Goal: Information Seeking & Learning: Learn about a topic

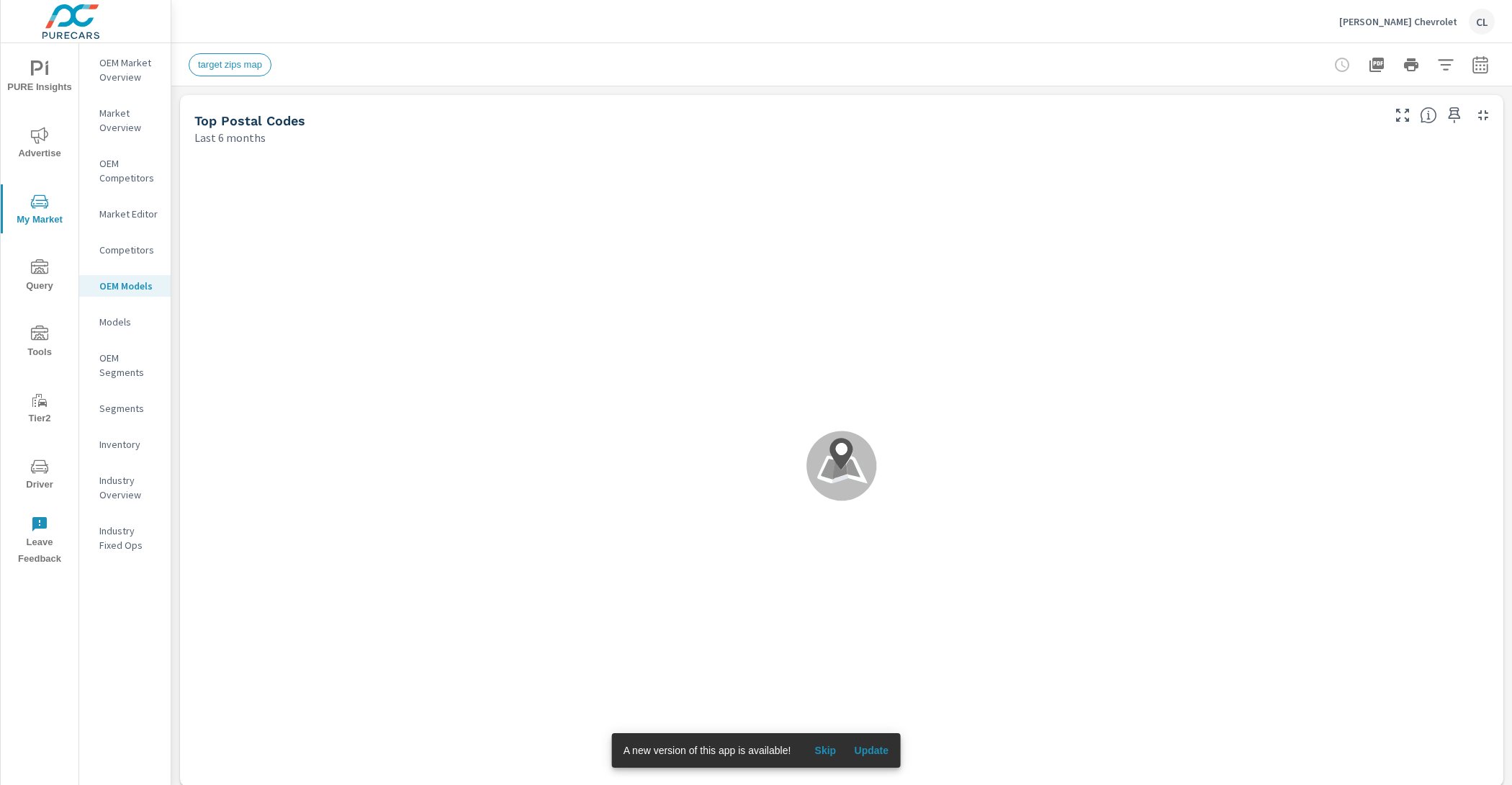
scroll to position [1, 0]
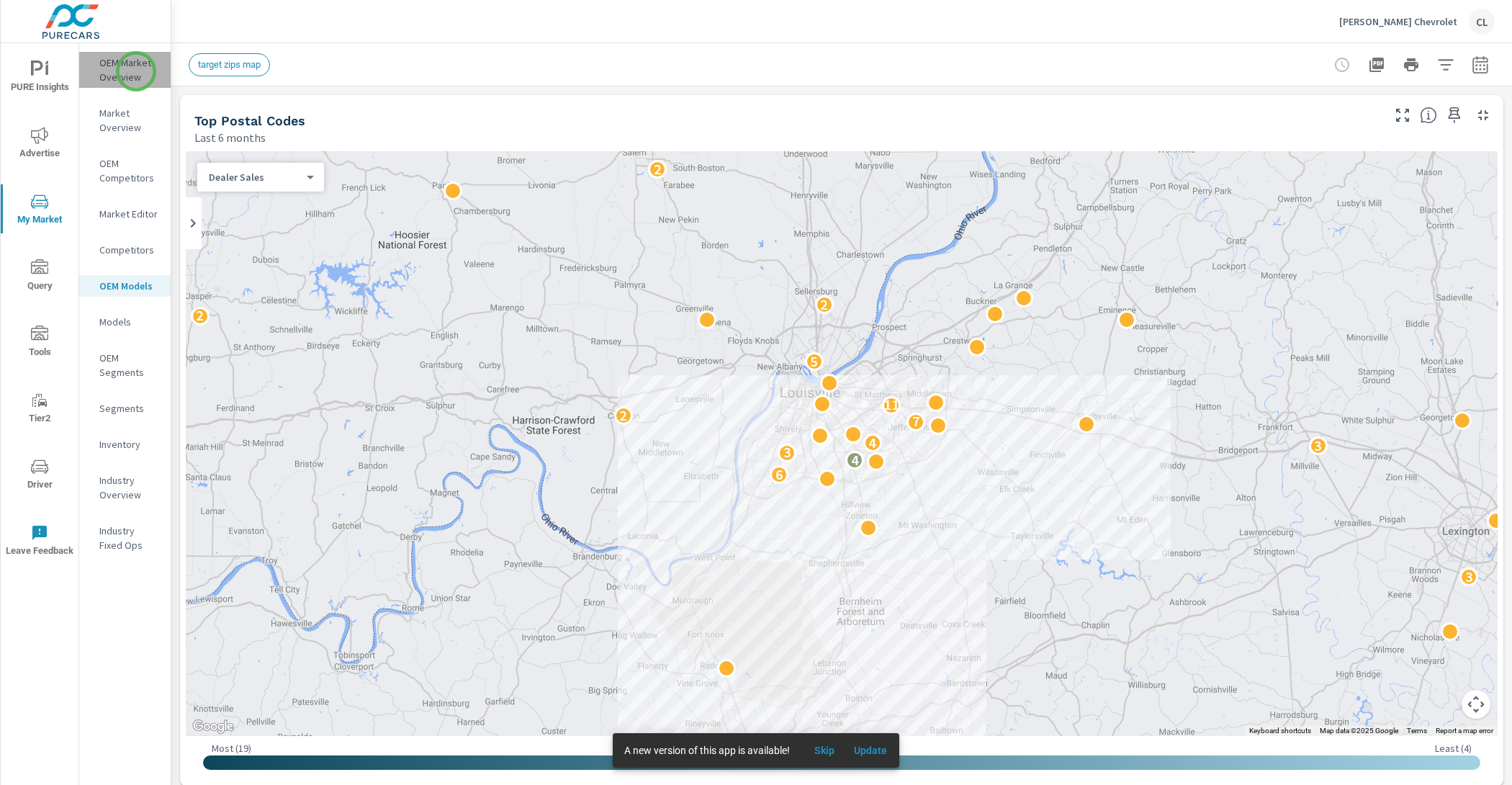
click at [136, 71] on p "OEM Market Overview" at bounding box center [129, 69] width 60 height 29
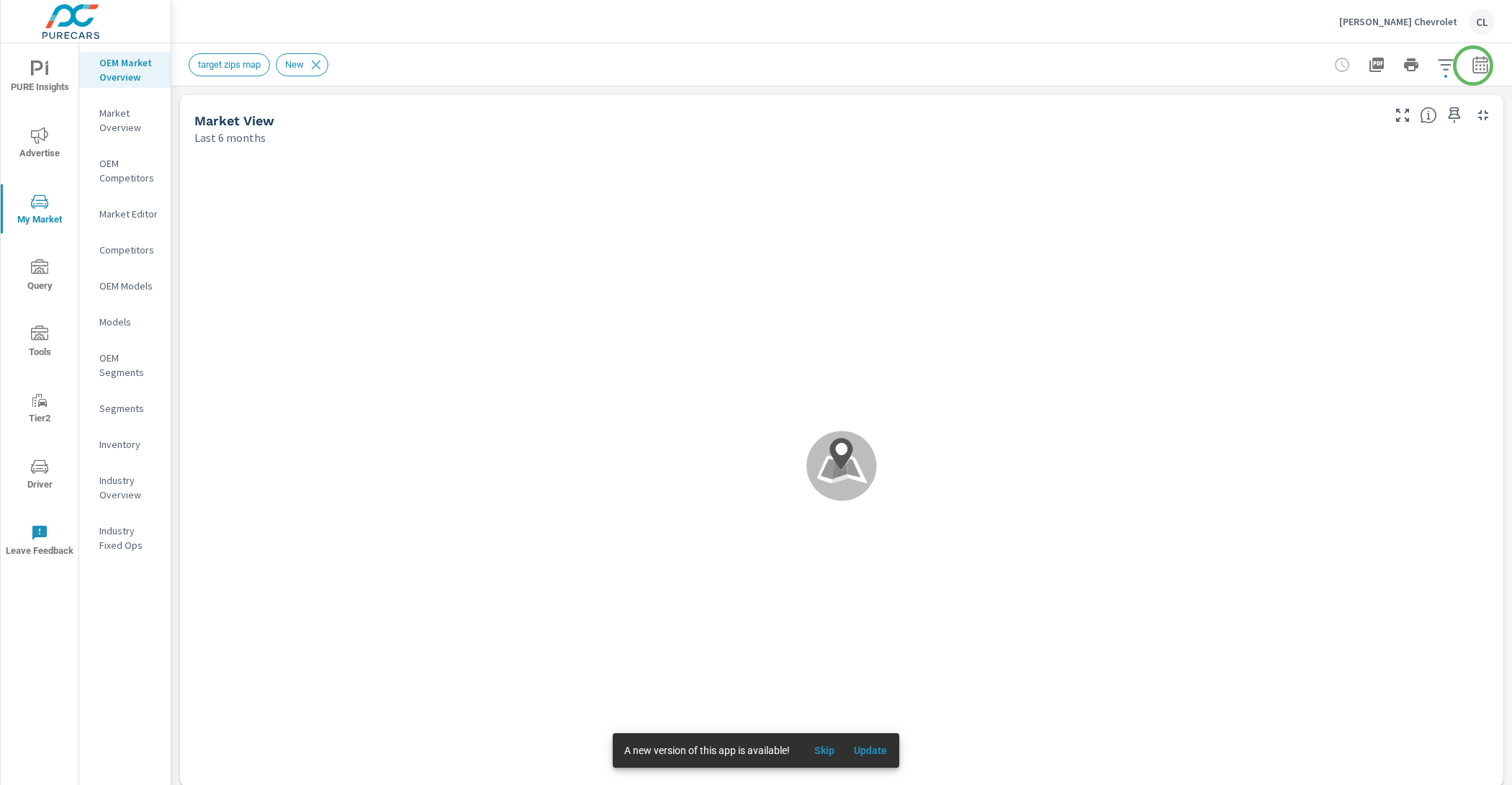
click at [1473, 66] on icon "button" at bounding box center [1479, 64] width 16 height 17
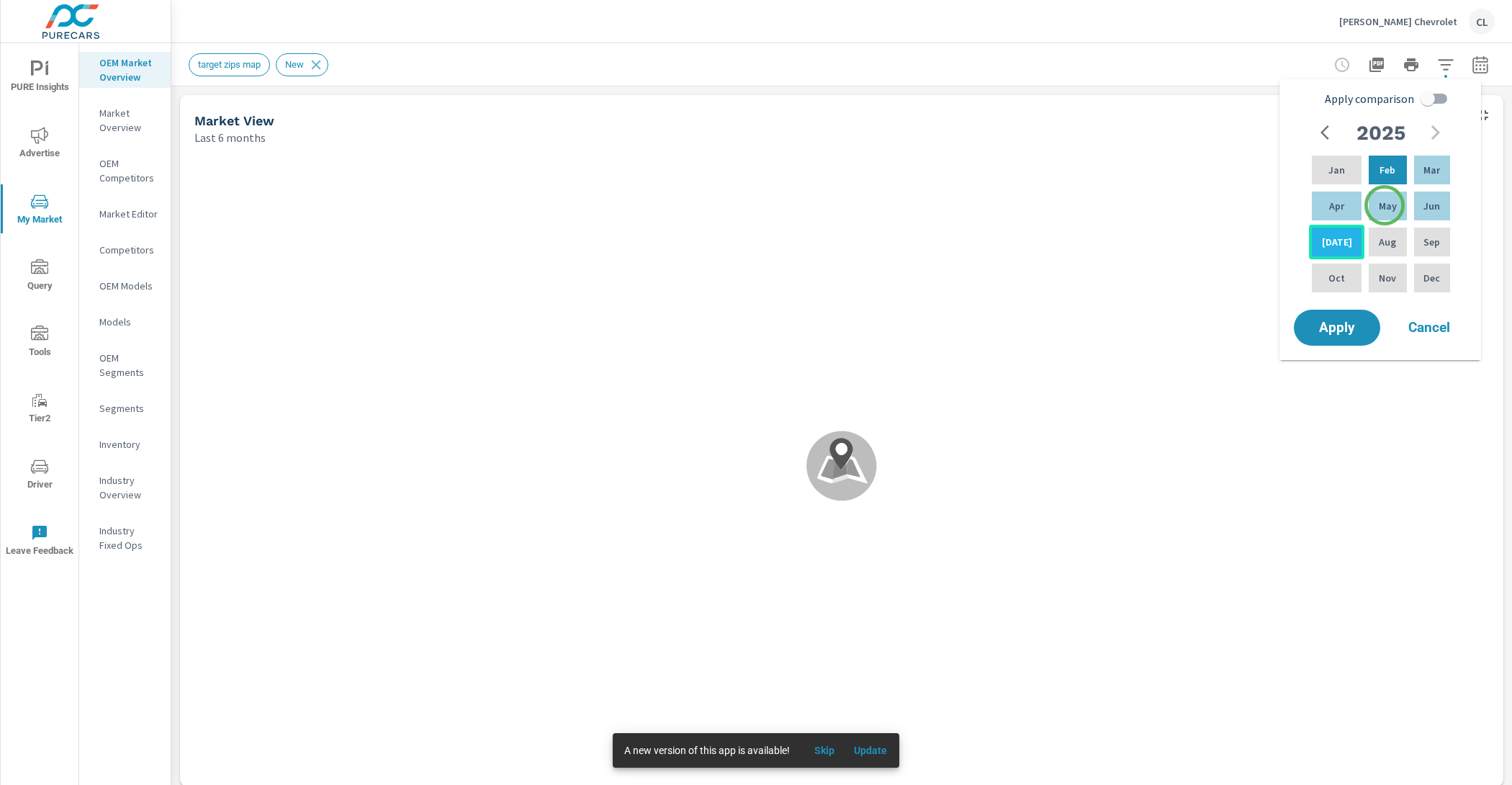
drag, startPoint x: 1385, startPoint y: 205, endPoint x: 1349, endPoint y: 226, distance: 41.7
click at [1385, 205] on p "May" at bounding box center [1388, 206] width 18 height 15
click at [1326, 250] on div "[DATE]" at bounding box center [1336, 242] width 56 height 34
click at [1432, 103] on input "Apply comparison" at bounding box center [1427, 98] width 82 height 27
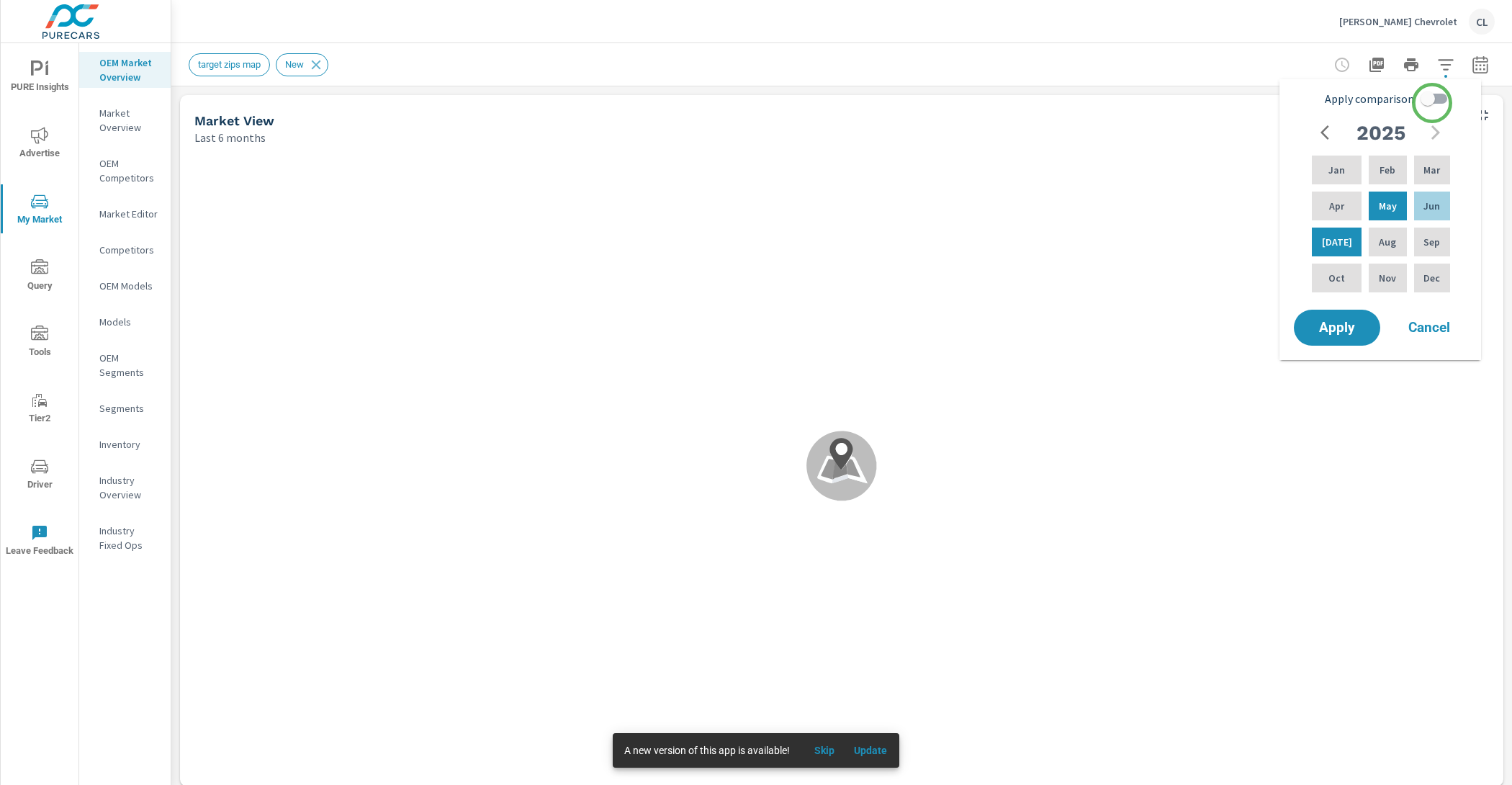
checkbox input "true"
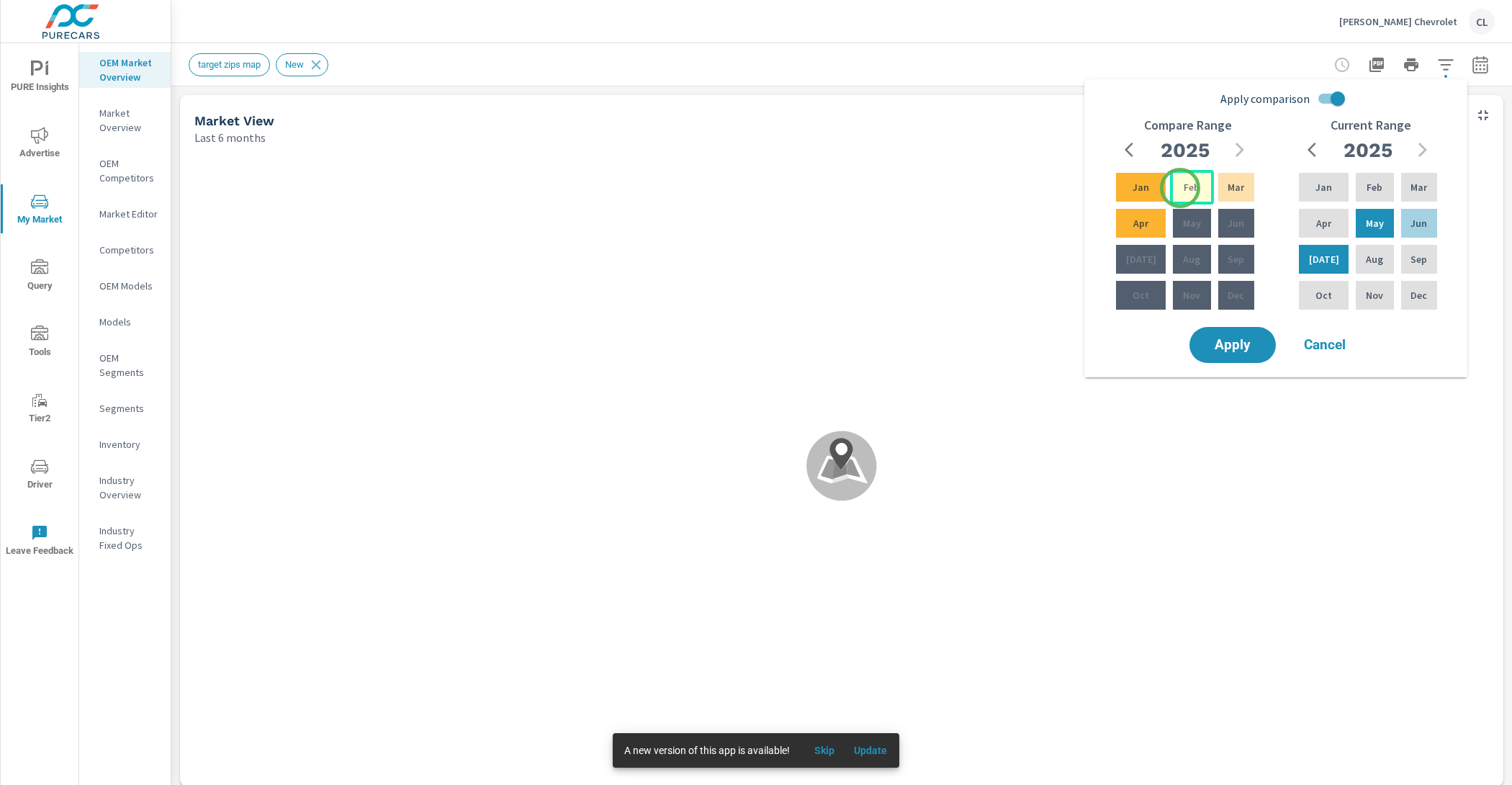
click at [1184, 188] on p "Feb" at bounding box center [1191, 187] width 16 height 15
click at [1149, 228] on div "Apr" at bounding box center [1140, 223] width 56 height 34
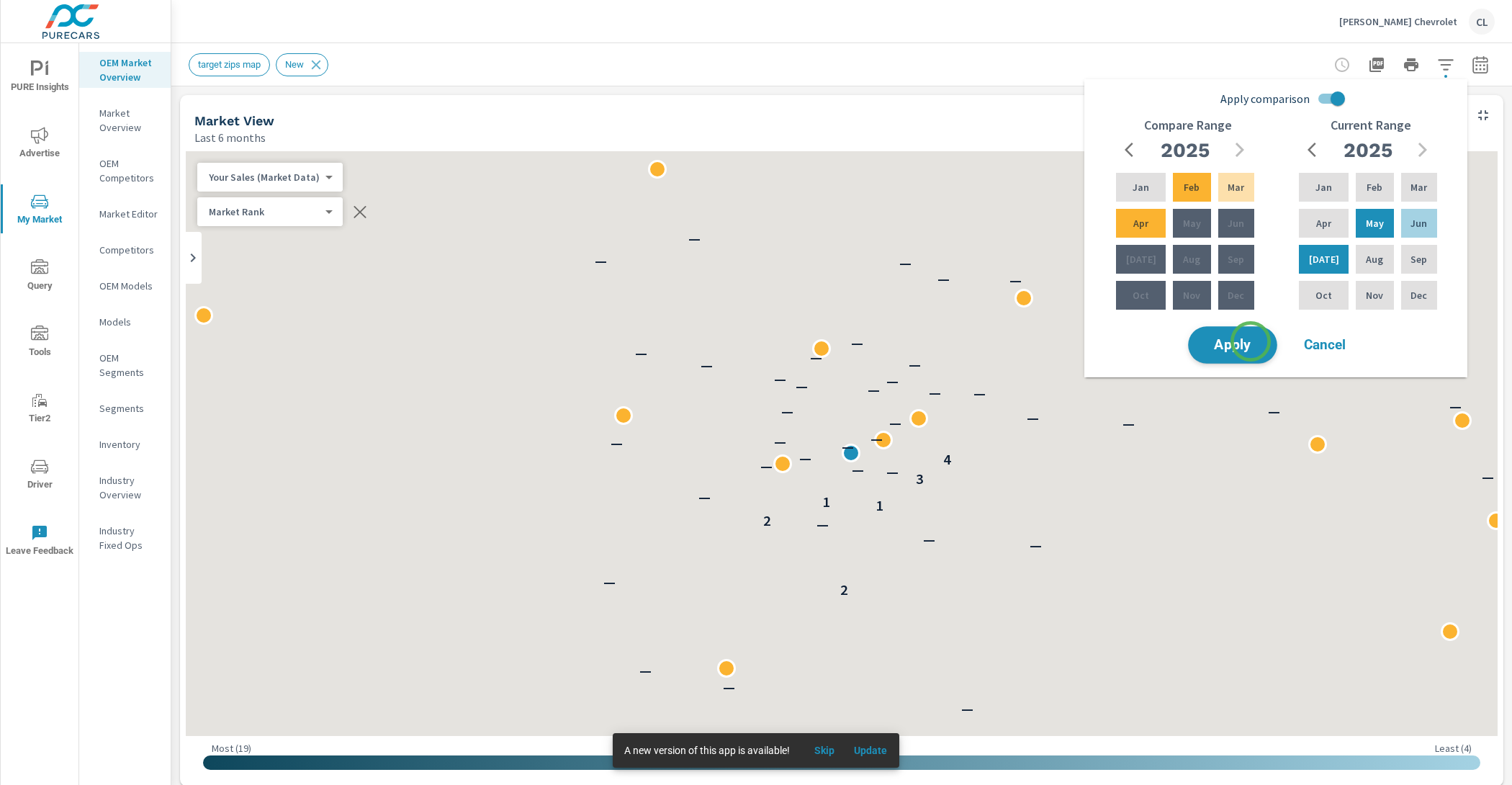
click at [1251, 342] on span "Apply" at bounding box center [1233, 345] width 59 height 14
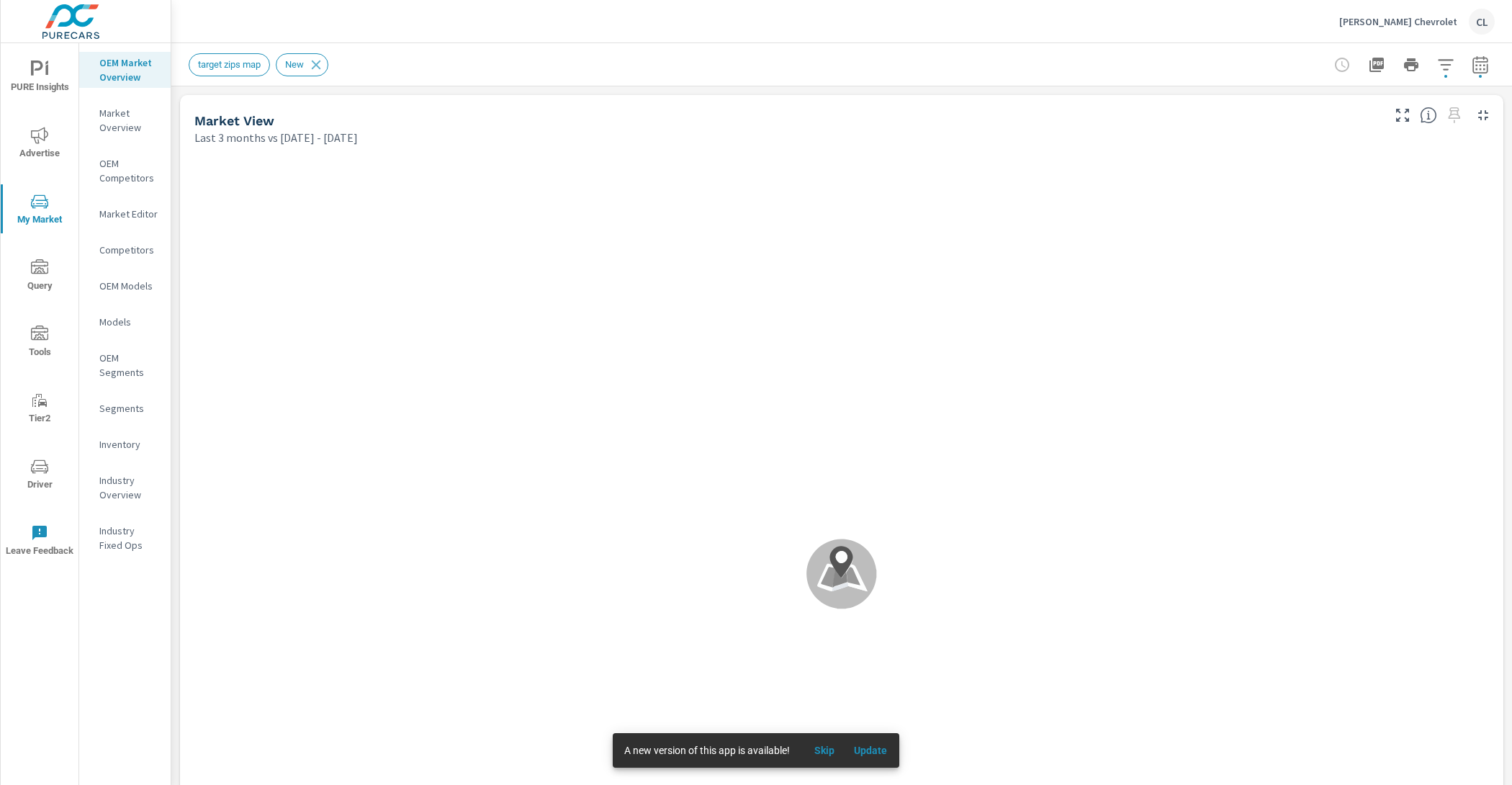
scroll to position [1, 0]
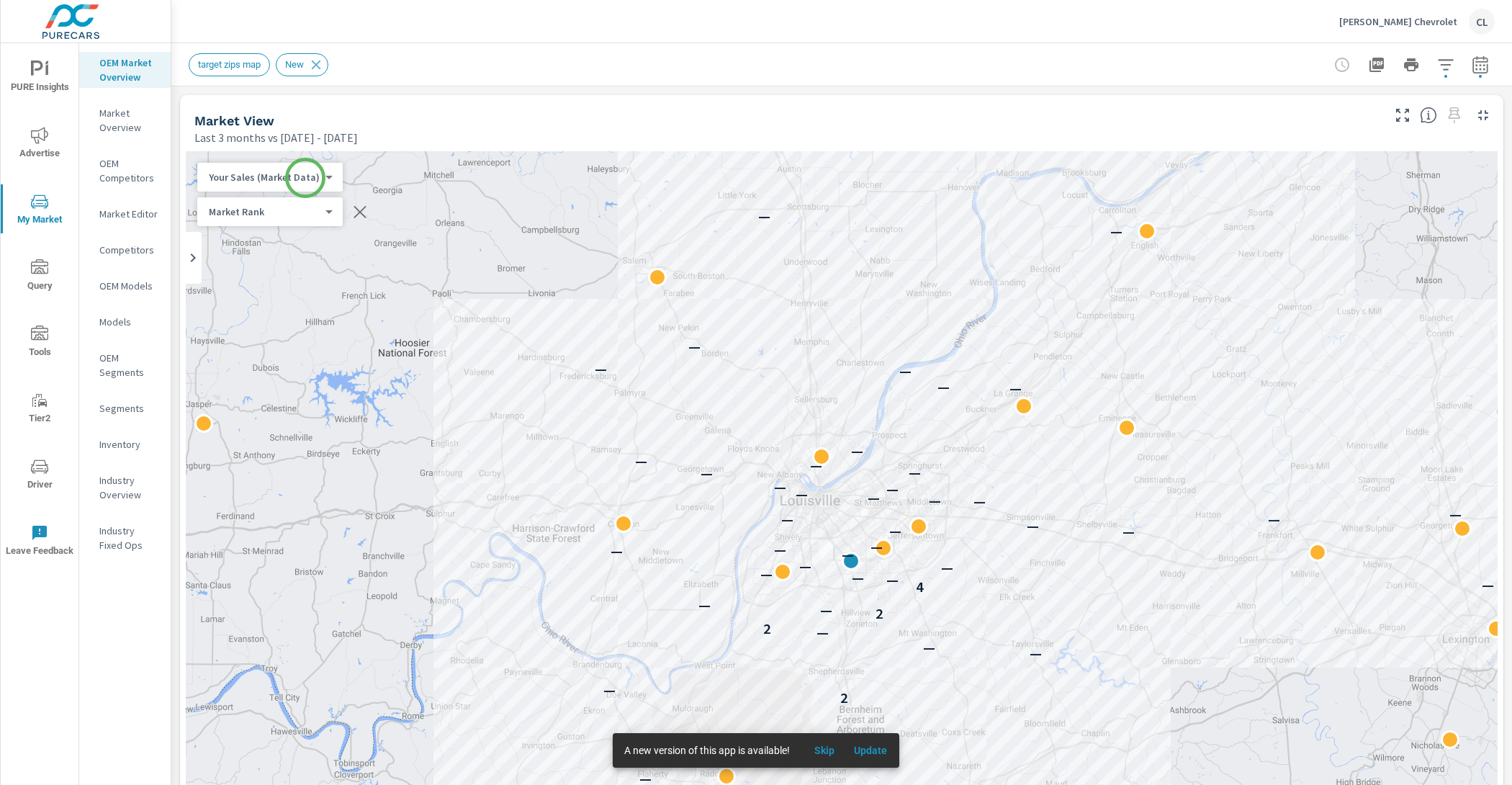
click at [306, 178] on body "PURE Insights Advertise My Market Query Tools Tier2 Driver Leave Feedback OEM M…" at bounding box center [756, 392] width 1512 height 785
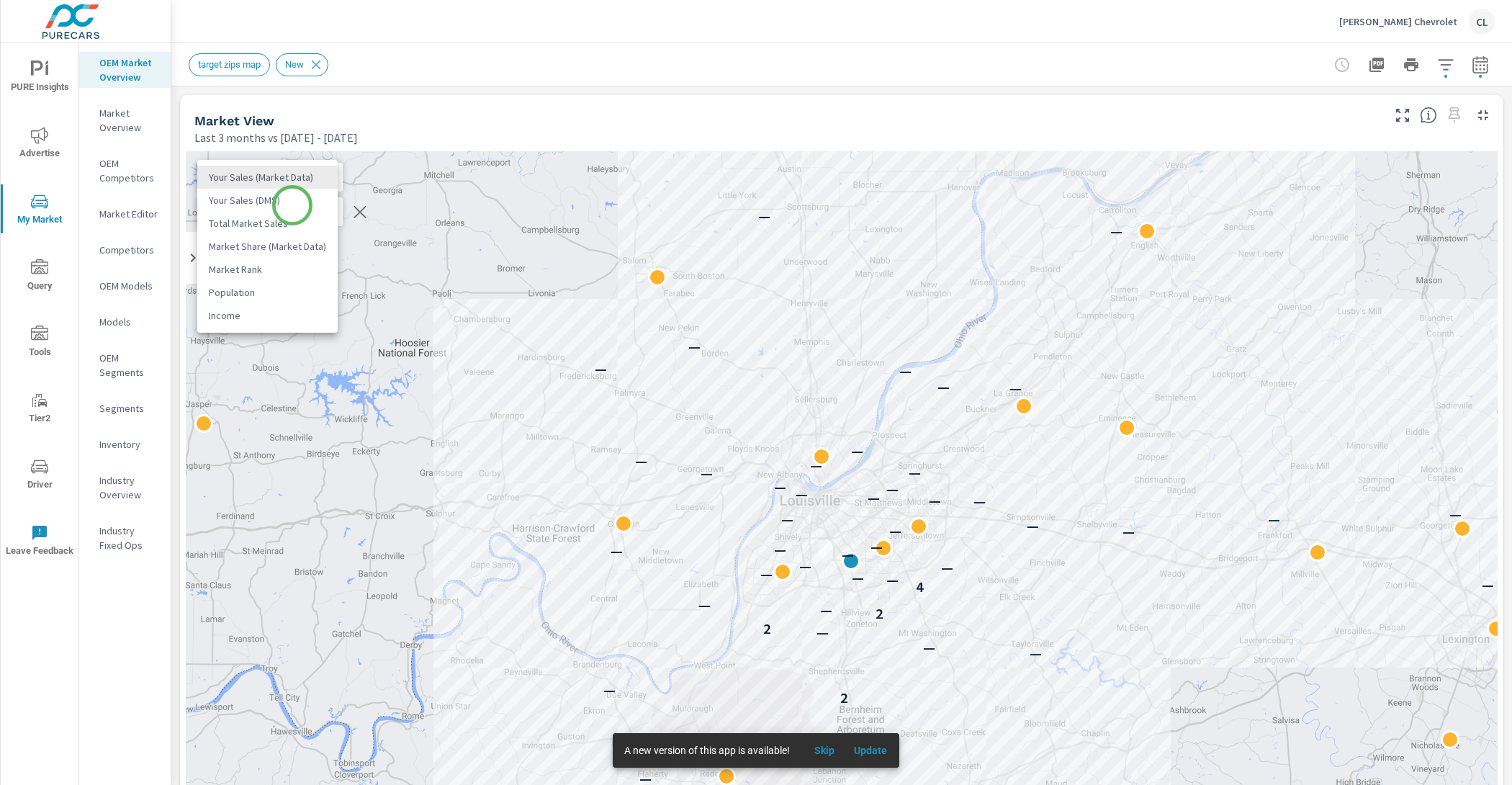
click at [292, 205] on li "Your Sales (DMS)" at bounding box center [267, 200] width 140 height 23
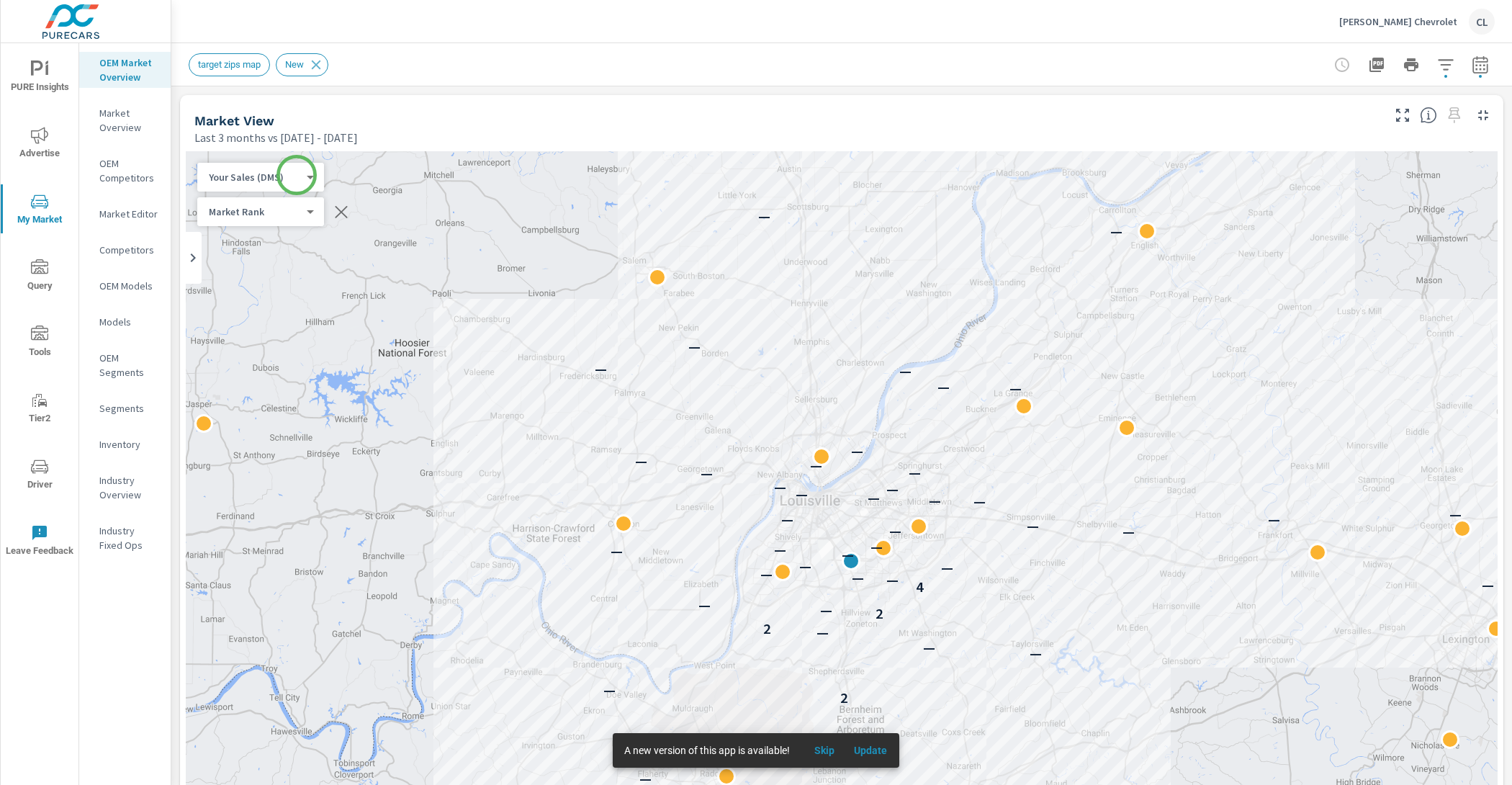
click at [297, 174] on body "PURE Insights Advertise My Market Query Tools Tier2 Driver Leave Feedback OEM M…" at bounding box center [756, 392] width 1512 height 785
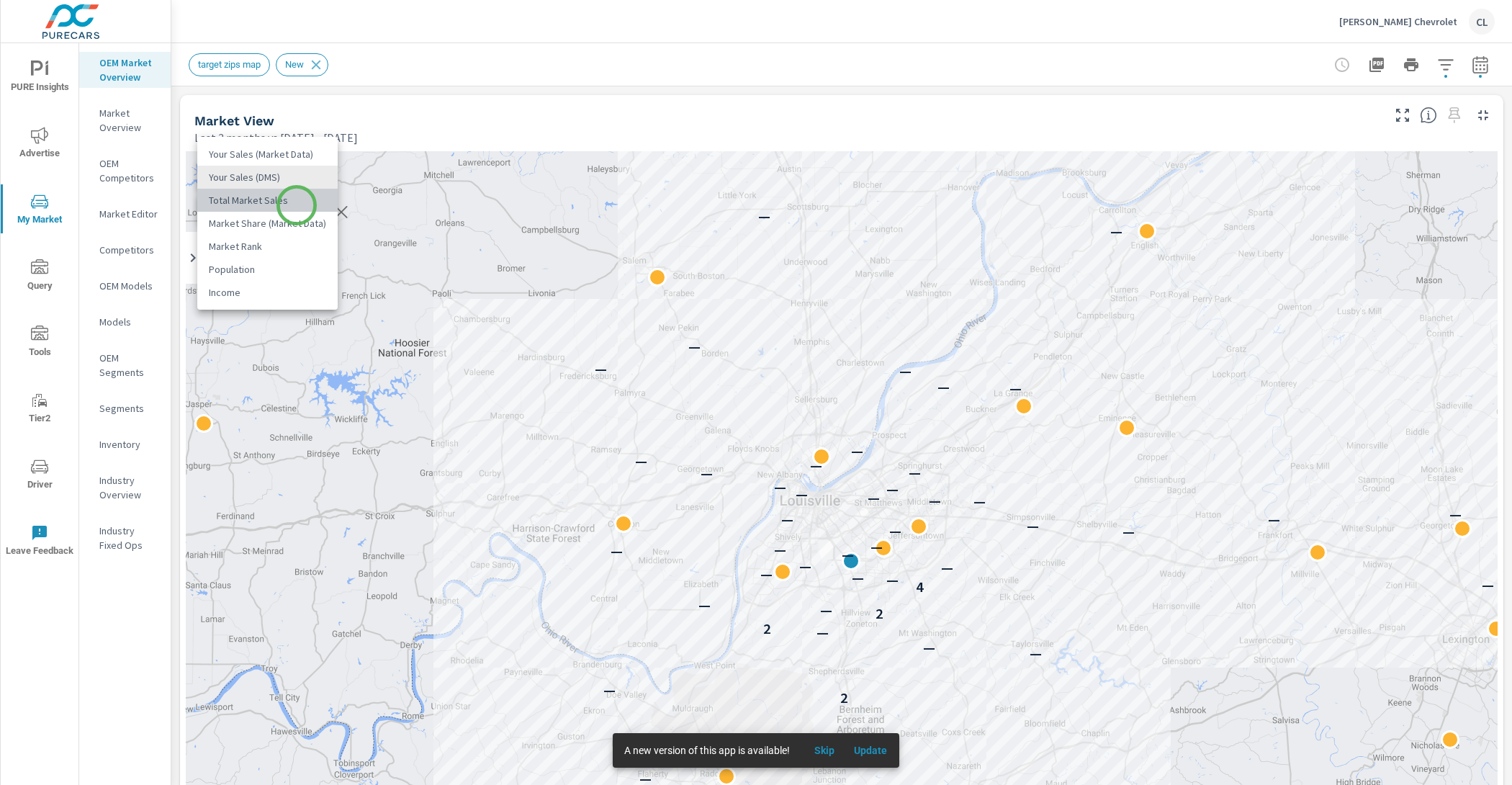
click at [297, 205] on li "Total Market Sales" at bounding box center [267, 200] width 140 height 23
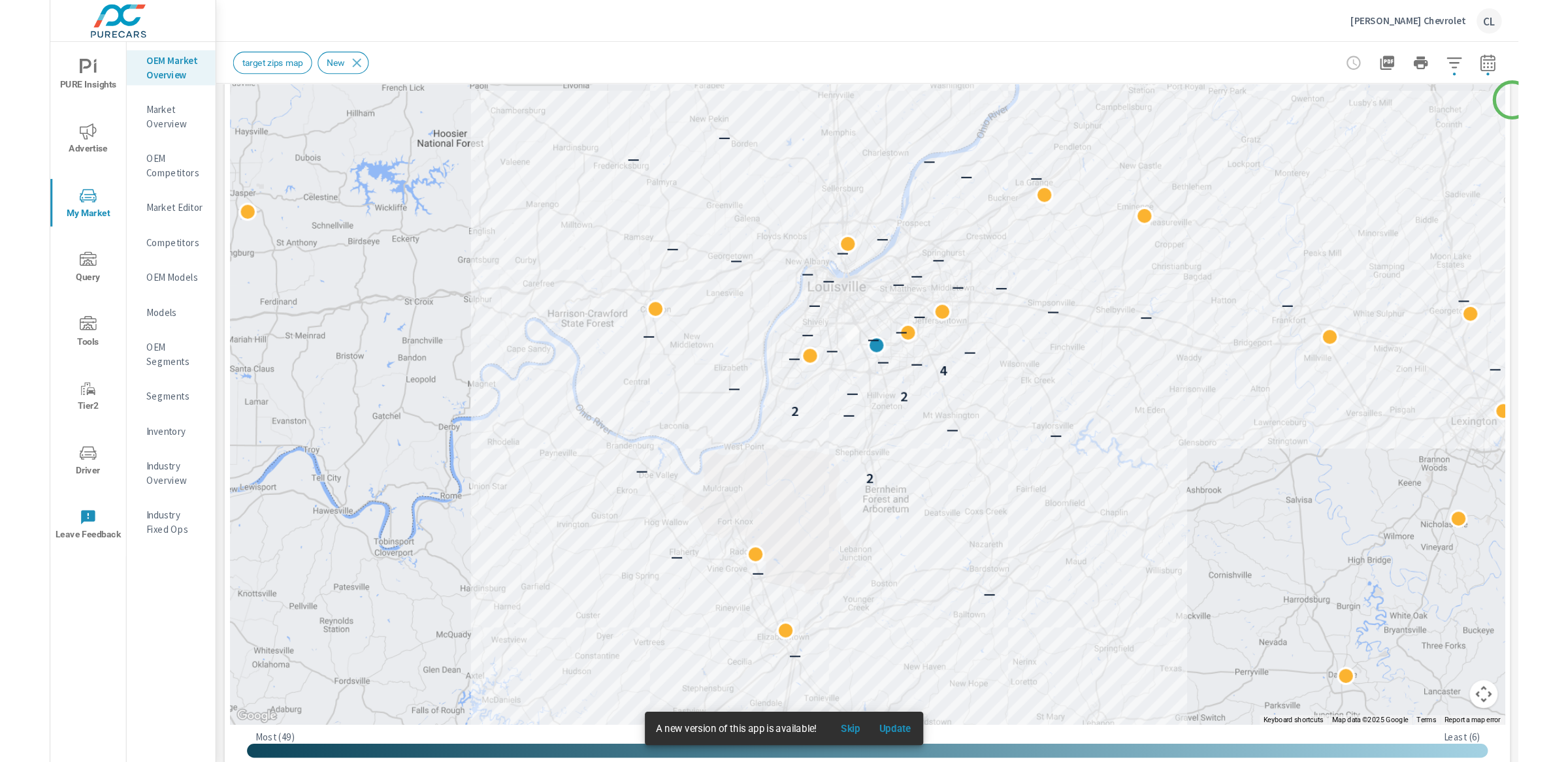
scroll to position [185, 0]
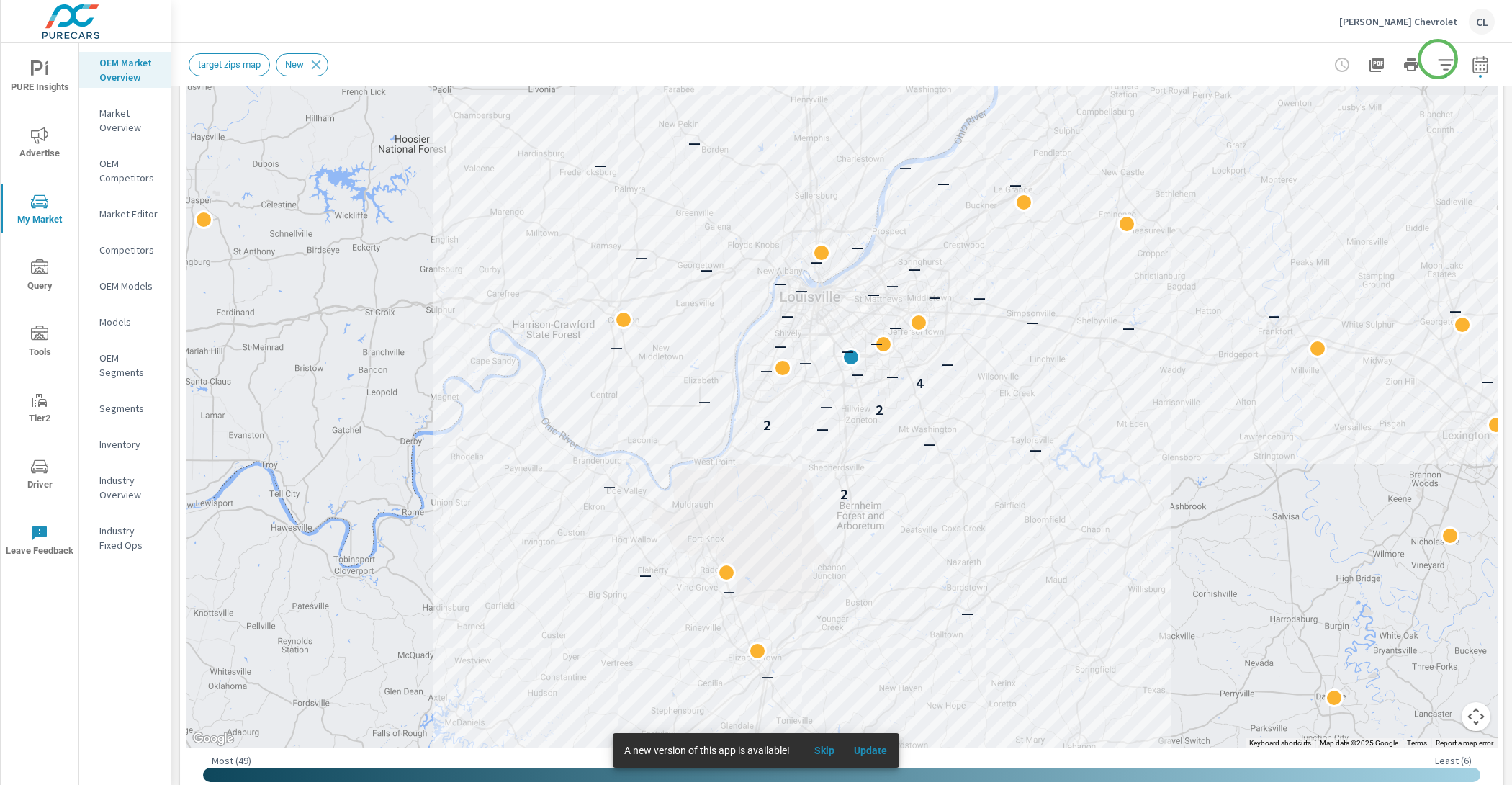
click at [1438, 59] on icon "button" at bounding box center [1445, 64] width 16 height 11
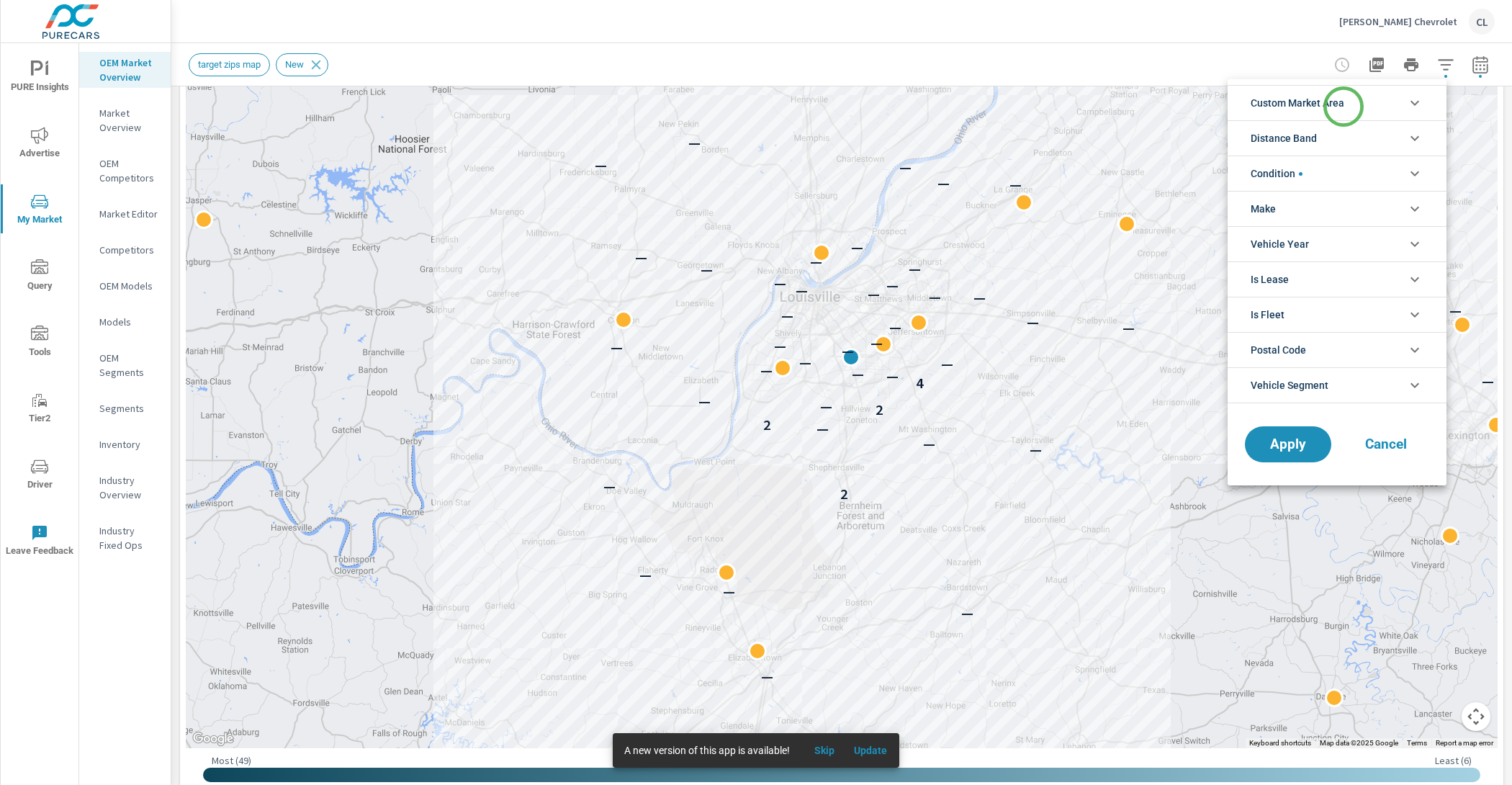
click at [1343, 106] on span "Custom Market Area" at bounding box center [1297, 103] width 94 height 34
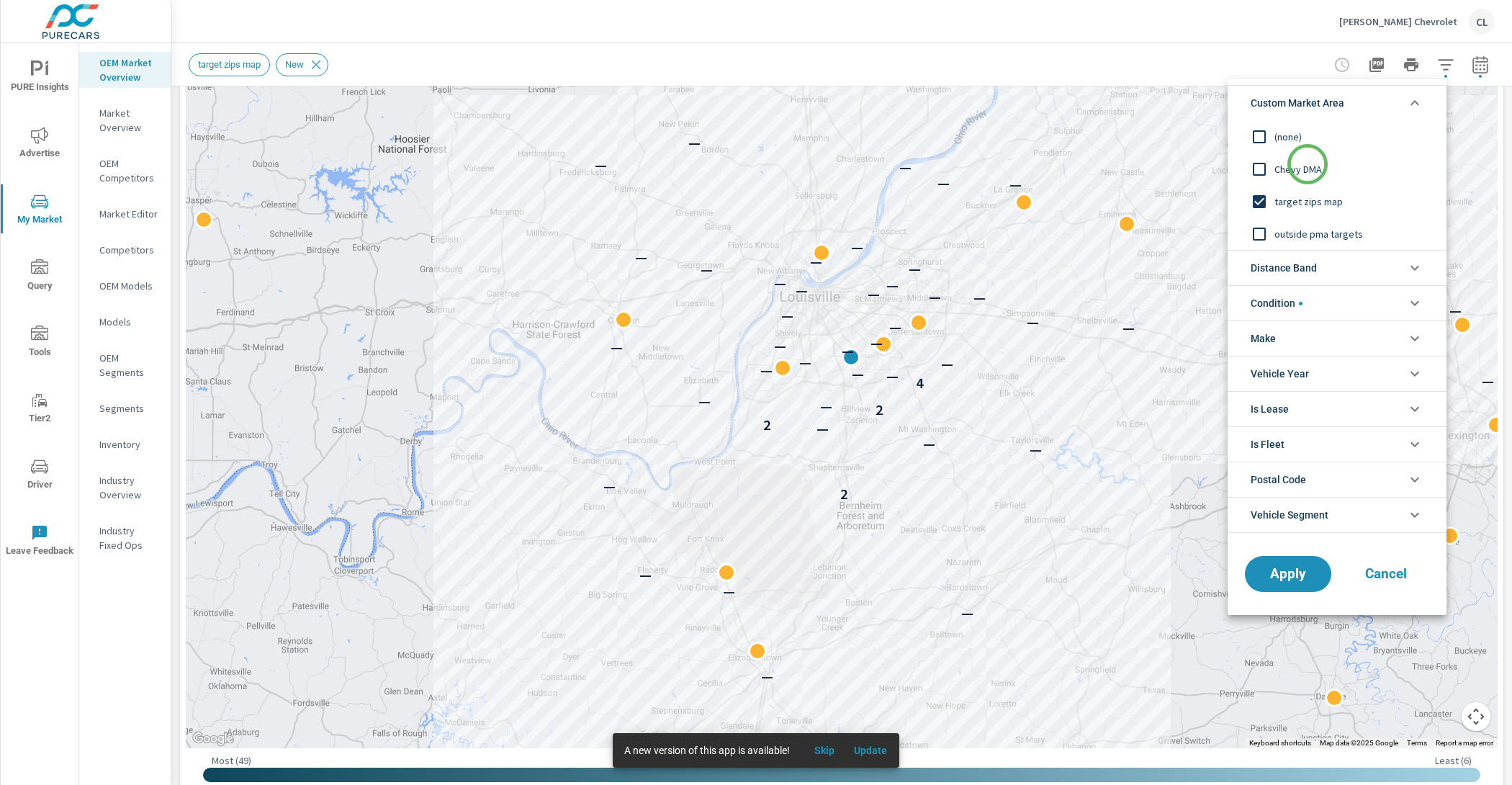
click at [1305, 168] on span "Chevy DMA" at bounding box center [1353, 169] width 158 height 17
click at [1289, 578] on span "Apply" at bounding box center [1288, 573] width 59 height 14
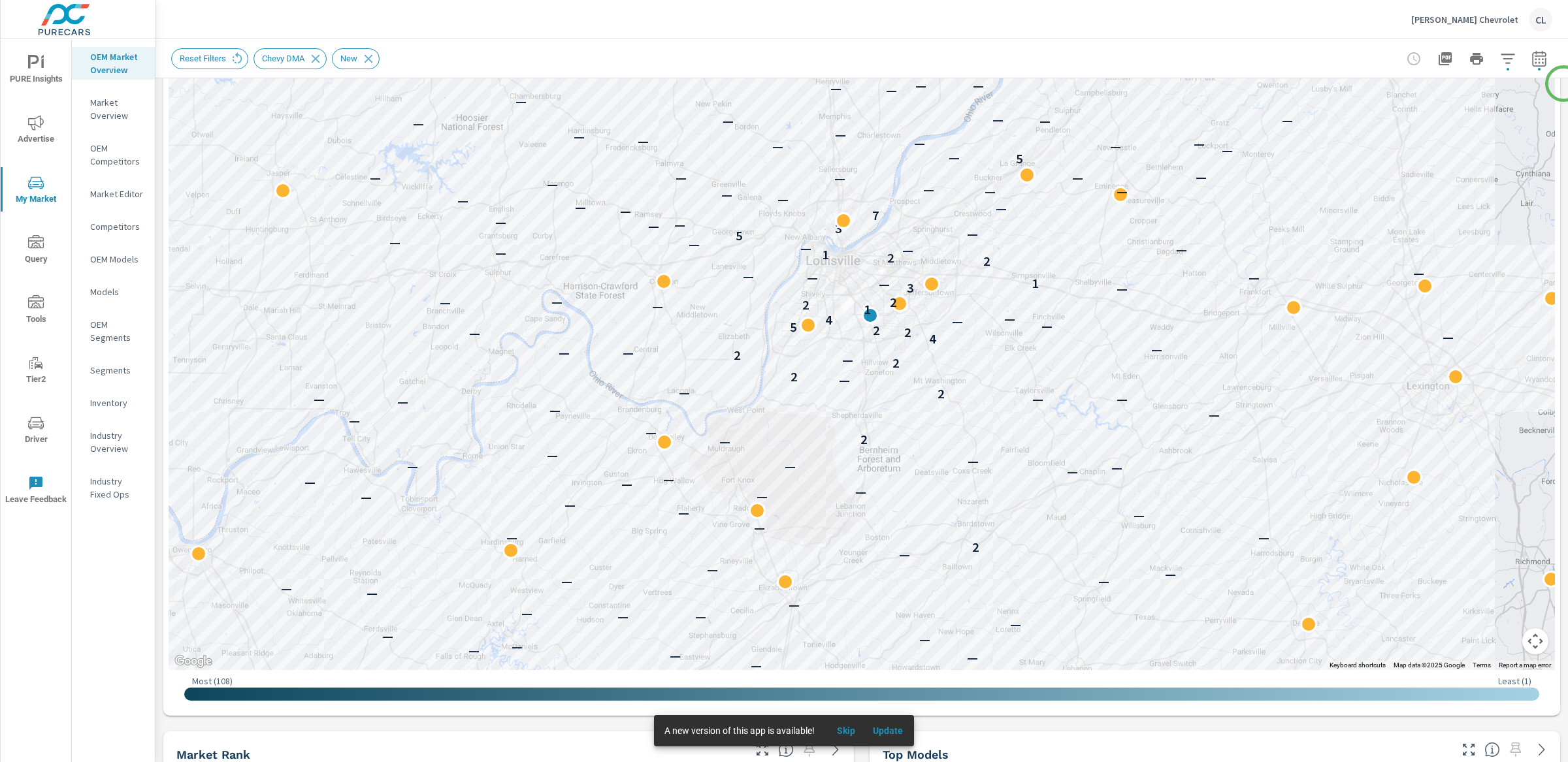
scroll to position [198, 0]
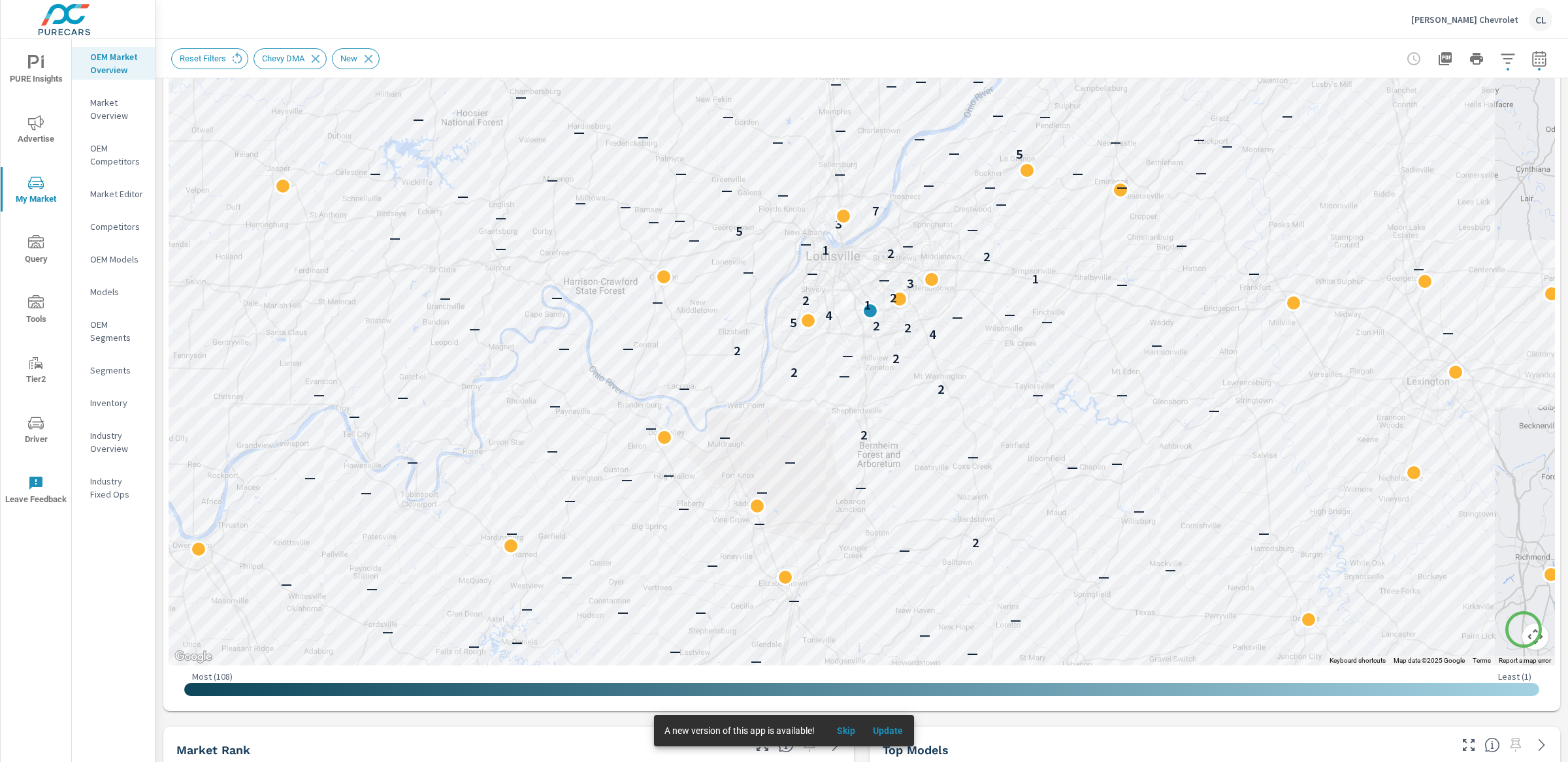
click at [1372, 630] on button "Map camera controls" at bounding box center [1535, 637] width 26 height 26
click at [1372, 572] on button "Zoom in" at bounding box center [1502, 572] width 26 height 26
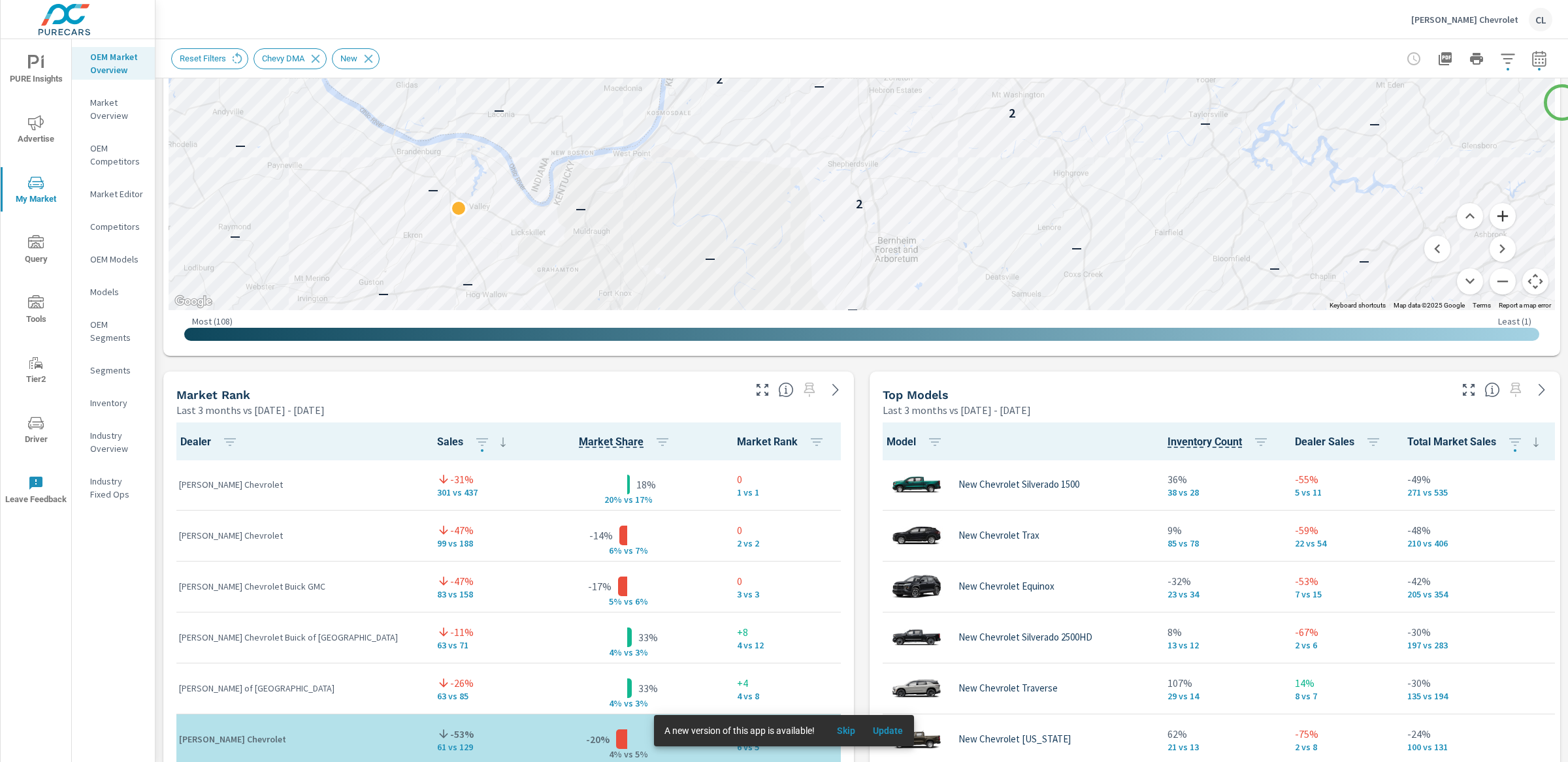
scroll to position [585, 0]
